Goal: Task Accomplishment & Management: Use online tool/utility

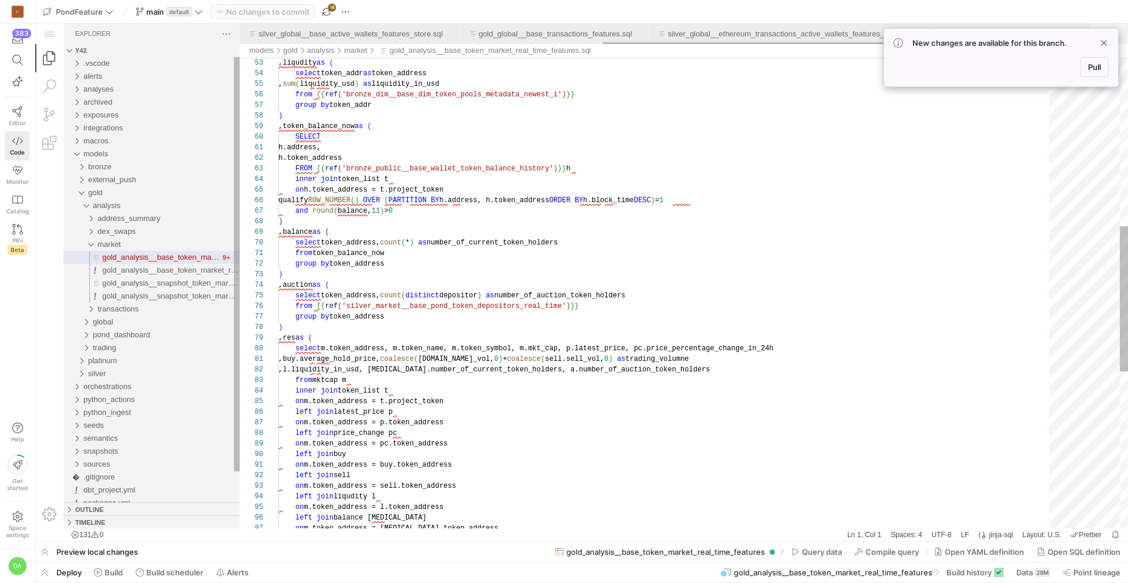
scroll to position [0, 632]
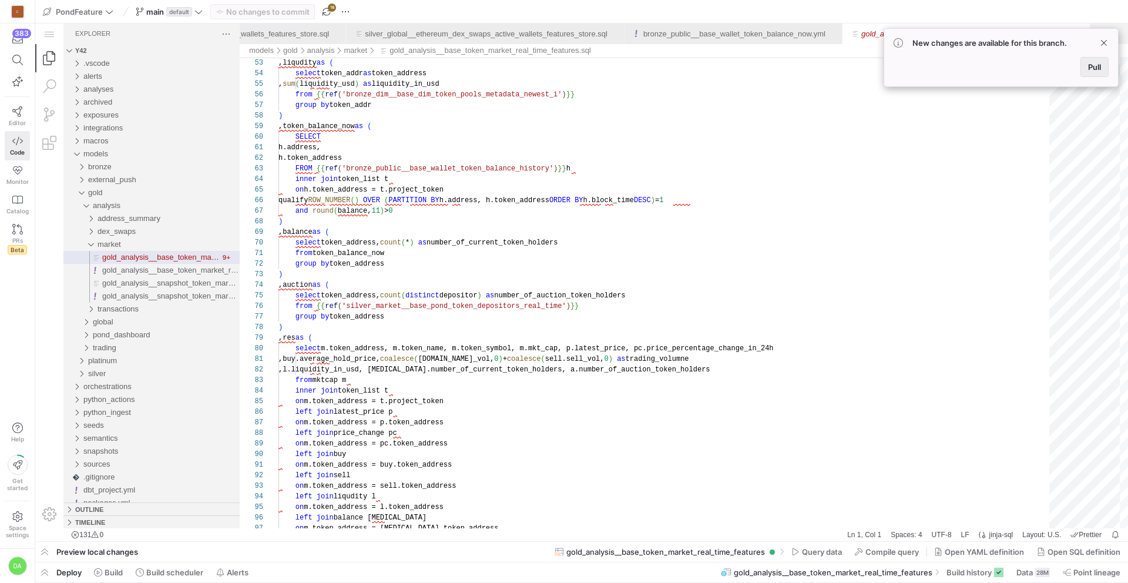
click at [1084, 70] on span at bounding box center [1094, 67] width 27 height 19
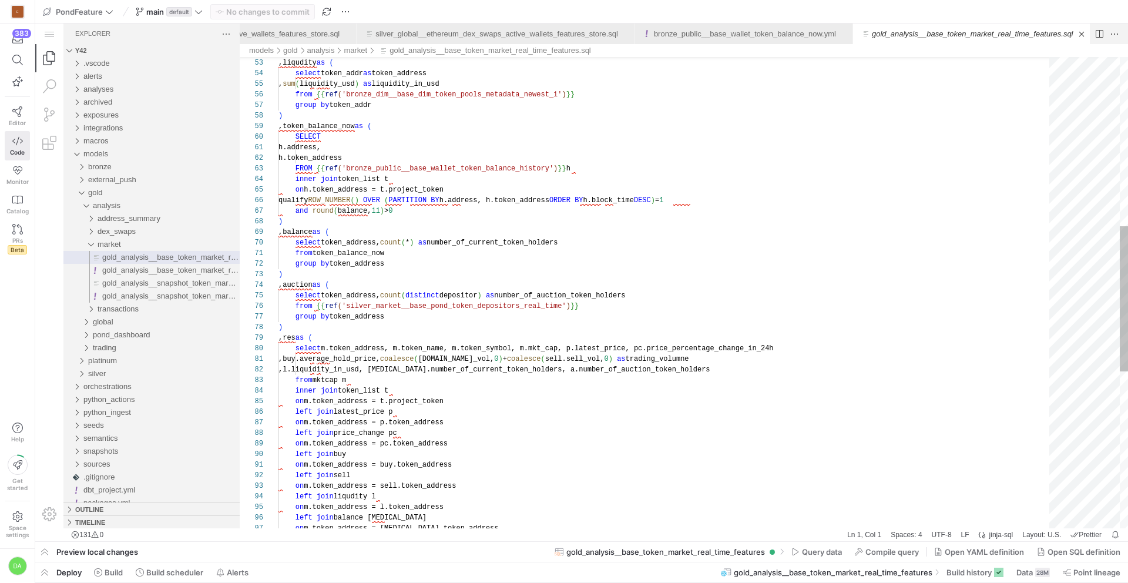
scroll to position [0, 620]
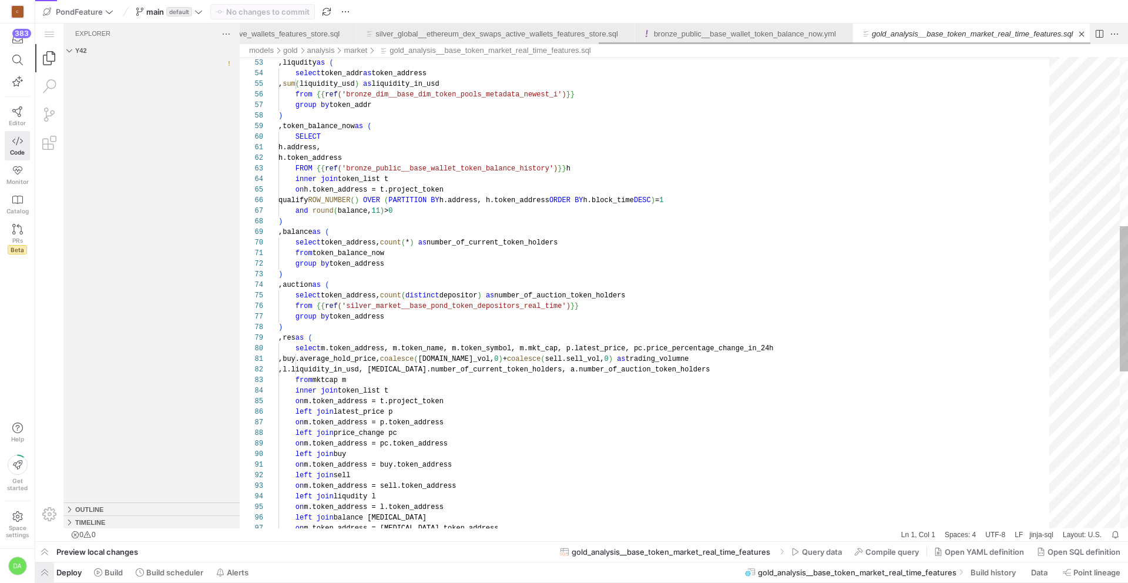
click at [50, 573] on span "button" at bounding box center [44, 572] width 19 height 20
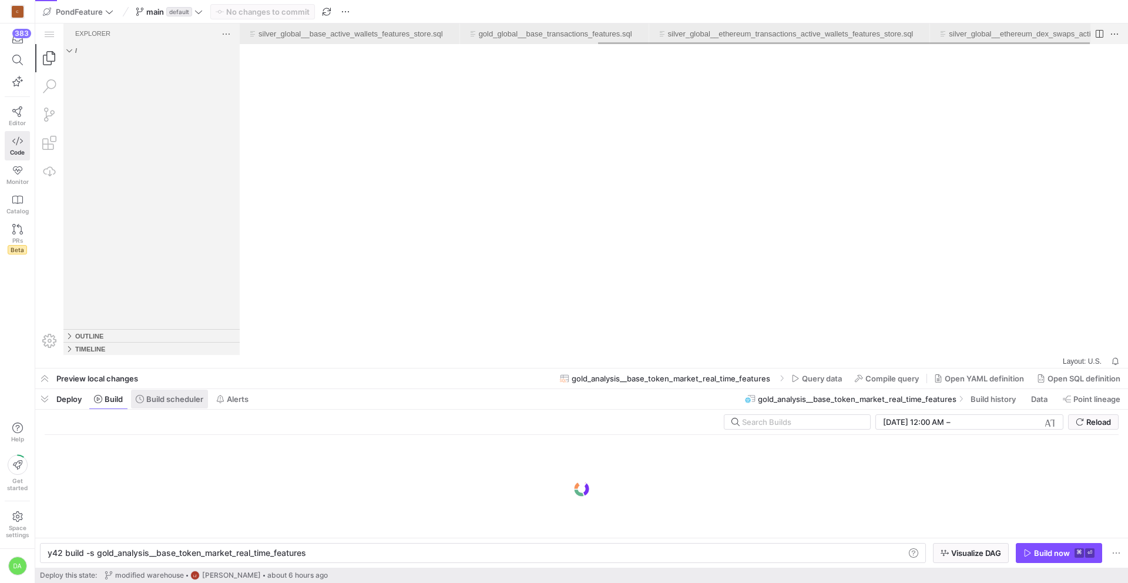
scroll to position [0, 620]
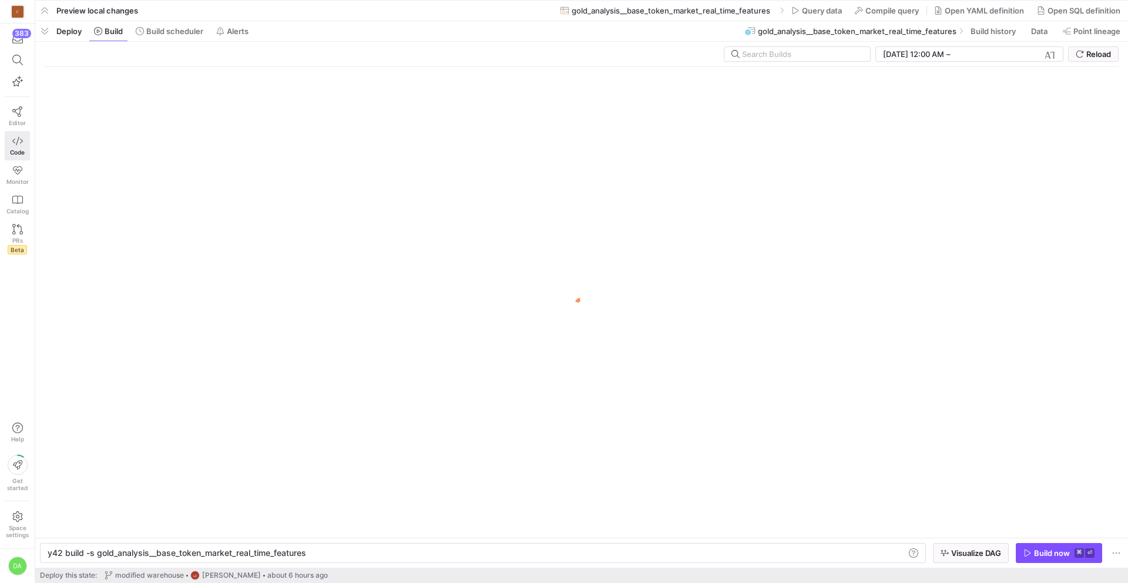
drag, startPoint x: 224, startPoint y: 368, endPoint x: 221, endPoint y: -7, distance: 374.8
click at [221, 0] on html "C 383 Editor Code Monitor Catalog PRs Beta Help Get started Space settings DA P…" at bounding box center [564, 291] width 1128 height 583
click at [179, 32] on span "Build scheduler" at bounding box center [174, 30] width 57 height 9
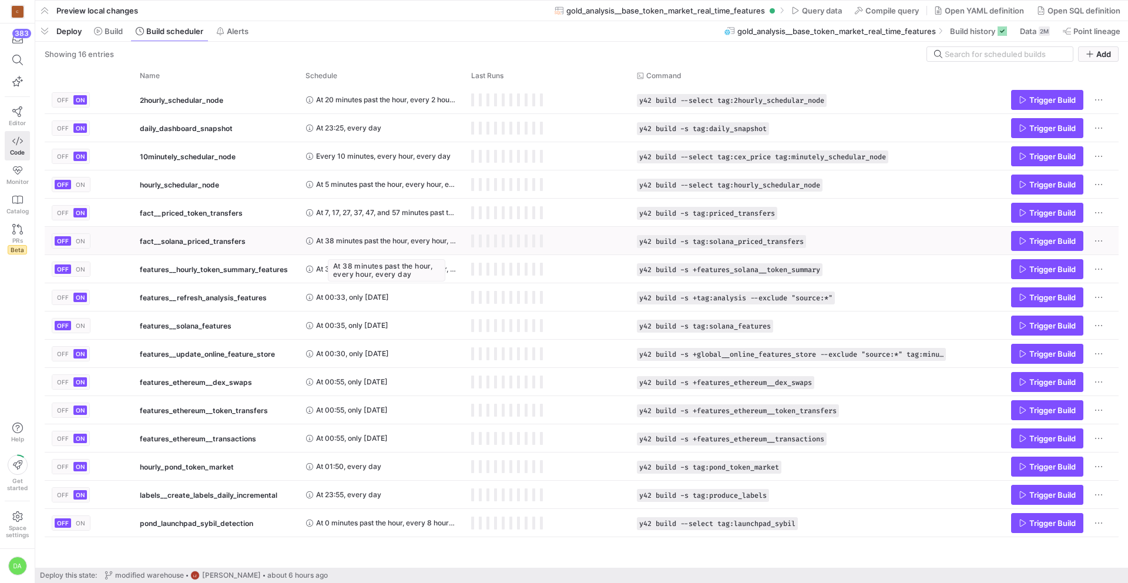
scroll to position [0, 632]
